Goal: Information Seeking & Learning: Find specific page/section

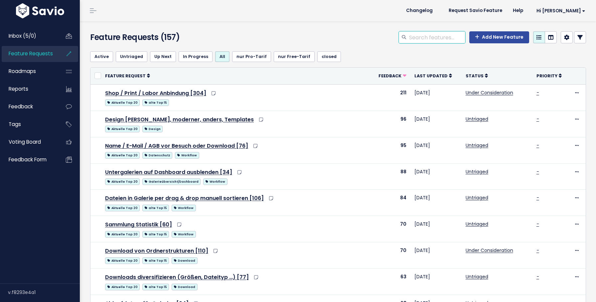
click at [441, 34] on input "search" at bounding box center [437, 37] width 57 height 12
type input "2"
type input "faktor"
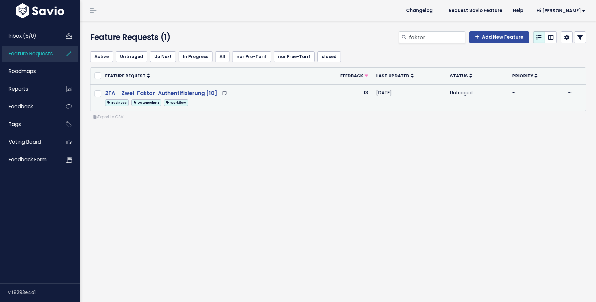
click at [173, 94] on link "2FA – Zwei-Faktor-Authentifizierung [10]" at bounding box center [161, 93] width 112 height 8
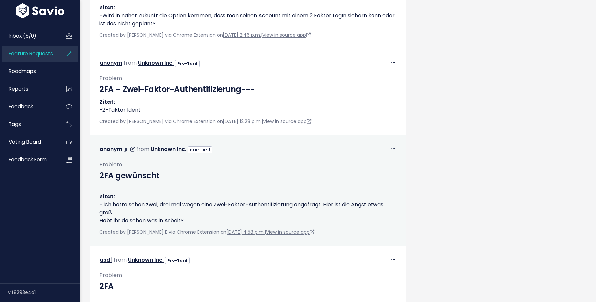
scroll to position [633, 0]
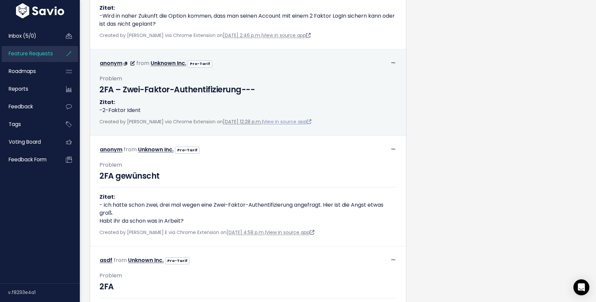
click at [272, 125] on link "View in source app" at bounding box center [287, 121] width 48 height 7
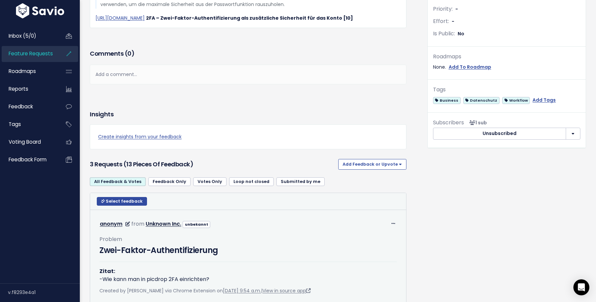
scroll to position [326, 0]
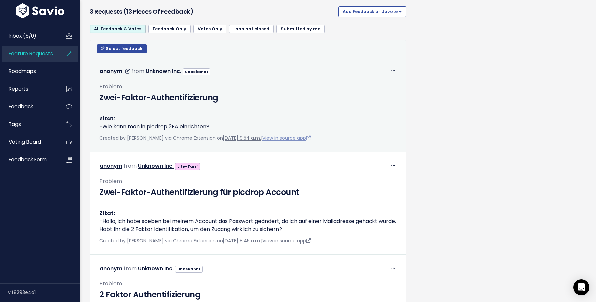
click at [278, 141] on link "View in source app" at bounding box center [287, 137] width 48 height 7
